Goal: Find specific page/section: Find specific page/section

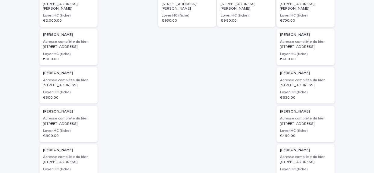
scroll to position [87, 0]
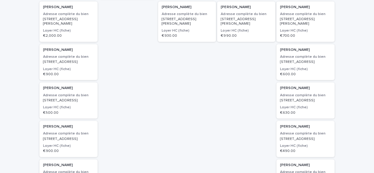
click at [307, 60] on p "[STREET_ADDRESS]" at bounding box center [305, 62] width 51 height 4
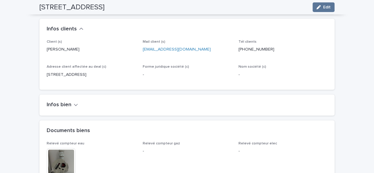
scroll to position [333, 0]
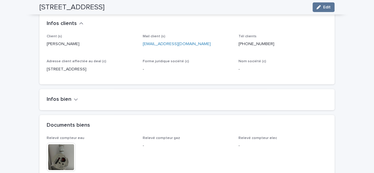
click at [74, 99] on icon "button" at bounding box center [76, 100] width 4 height 2
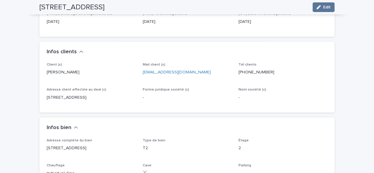
scroll to position [312, 0]
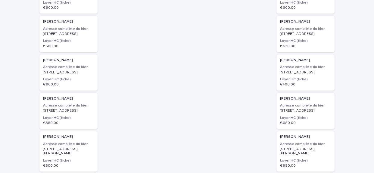
scroll to position [147, 0]
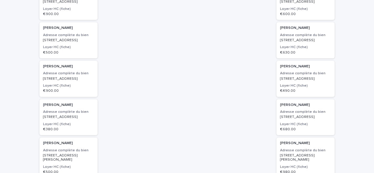
click at [309, 119] on p "[STREET_ADDRESS]" at bounding box center [305, 117] width 51 height 4
